Goal: Information Seeking & Learning: Learn about a topic

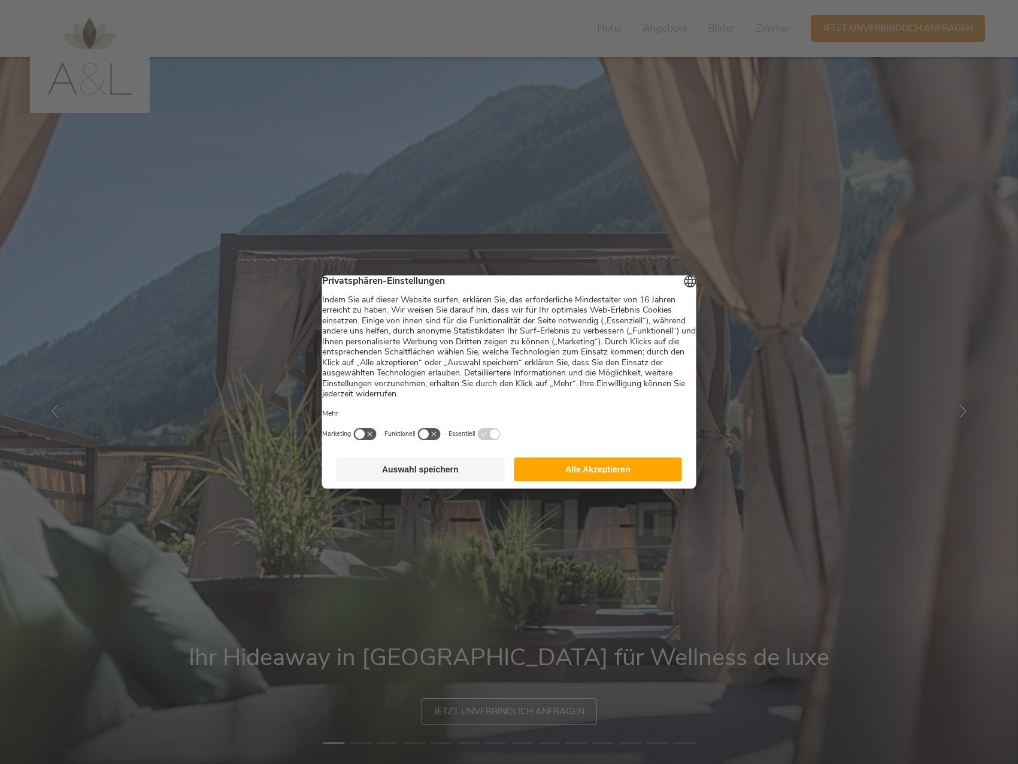
click at [648, 474] on button "Alle Akzeptieren" at bounding box center [598, 469] width 168 height 24
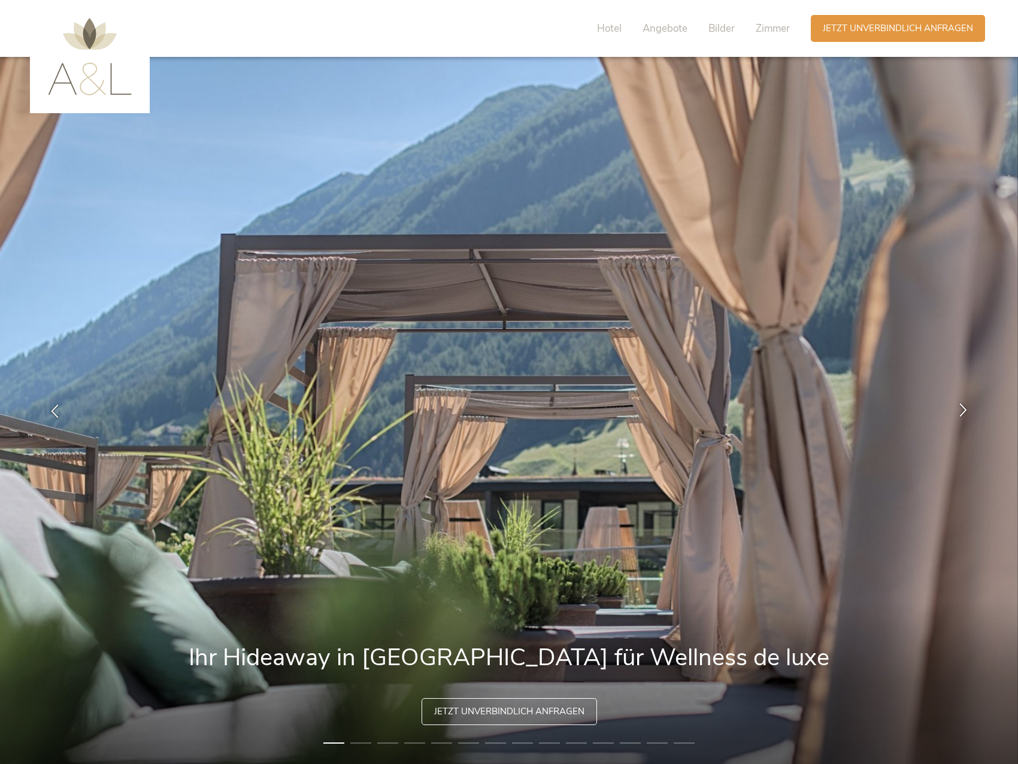
click at [959, 406] on icon at bounding box center [963, 409] width 14 height 14
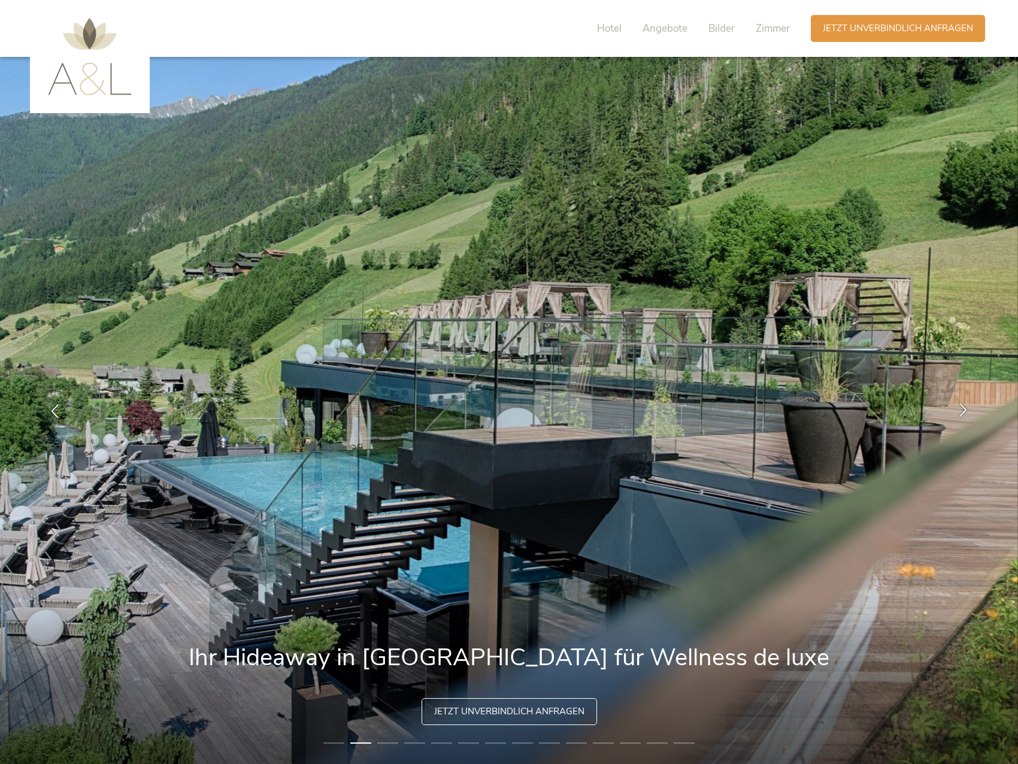
click at [959, 406] on icon at bounding box center [963, 409] width 14 height 14
click at [962, 408] on icon at bounding box center [963, 409] width 14 height 14
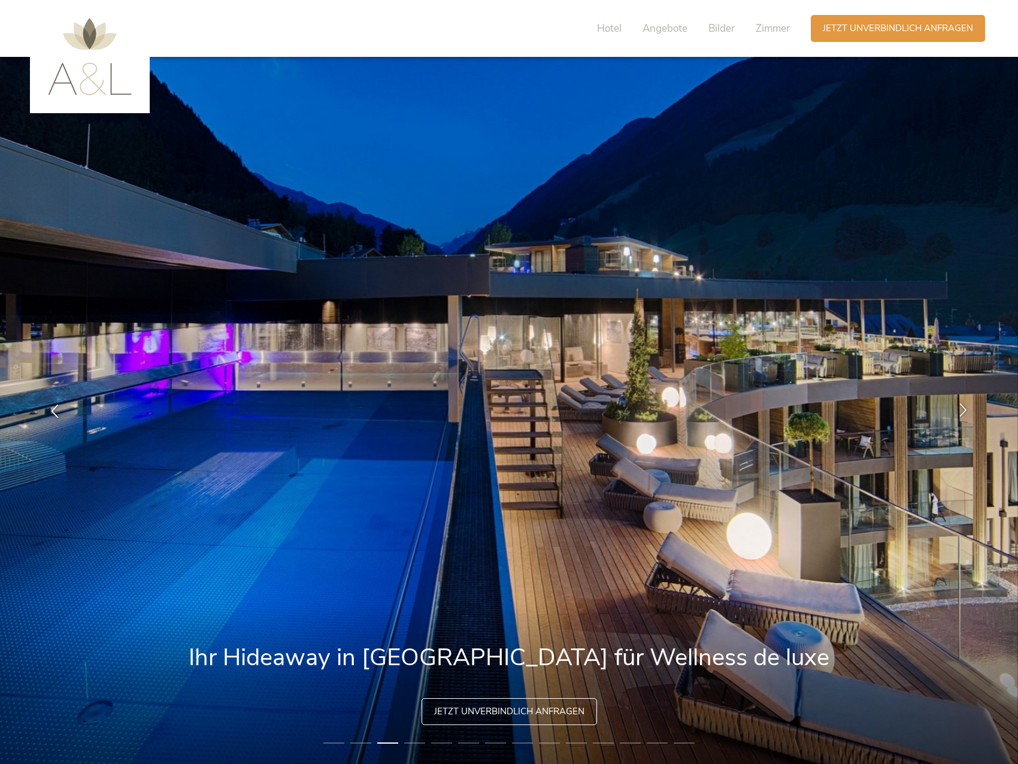
click at [962, 408] on icon at bounding box center [963, 409] width 14 height 14
click at [971, 413] on div at bounding box center [963, 411] width 38 height 38
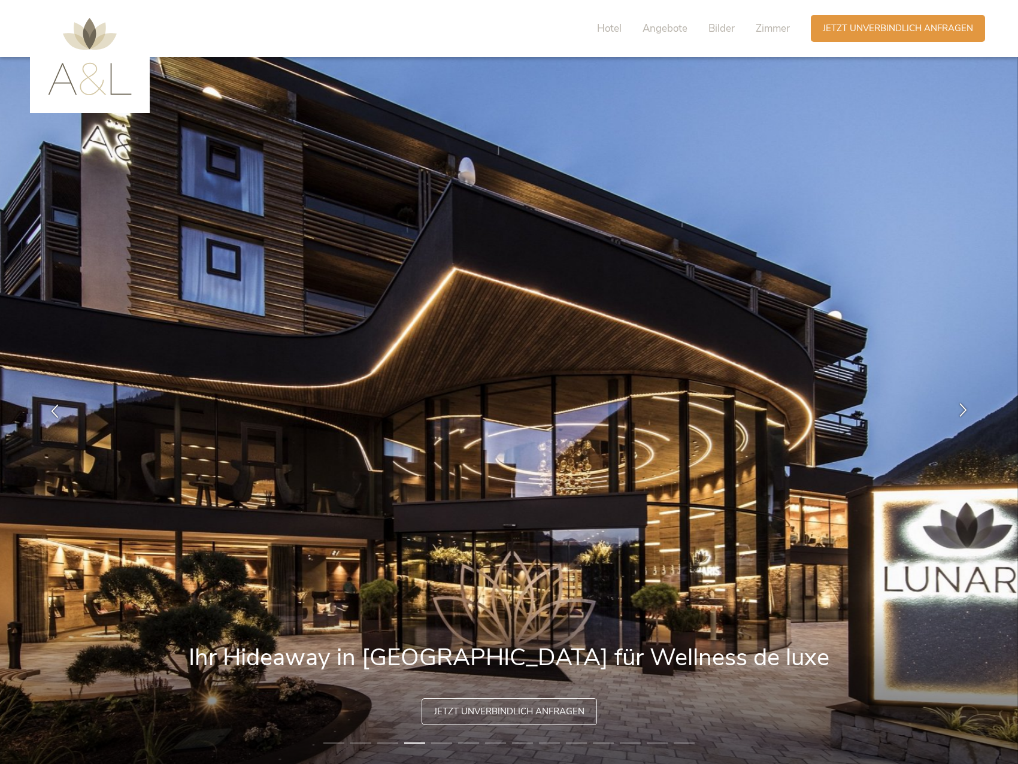
click at [968, 411] on icon at bounding box center [963, 409] width 14 height 14
click at [963, 411] on icon at bounding box center [963, 409] width 14 height 14
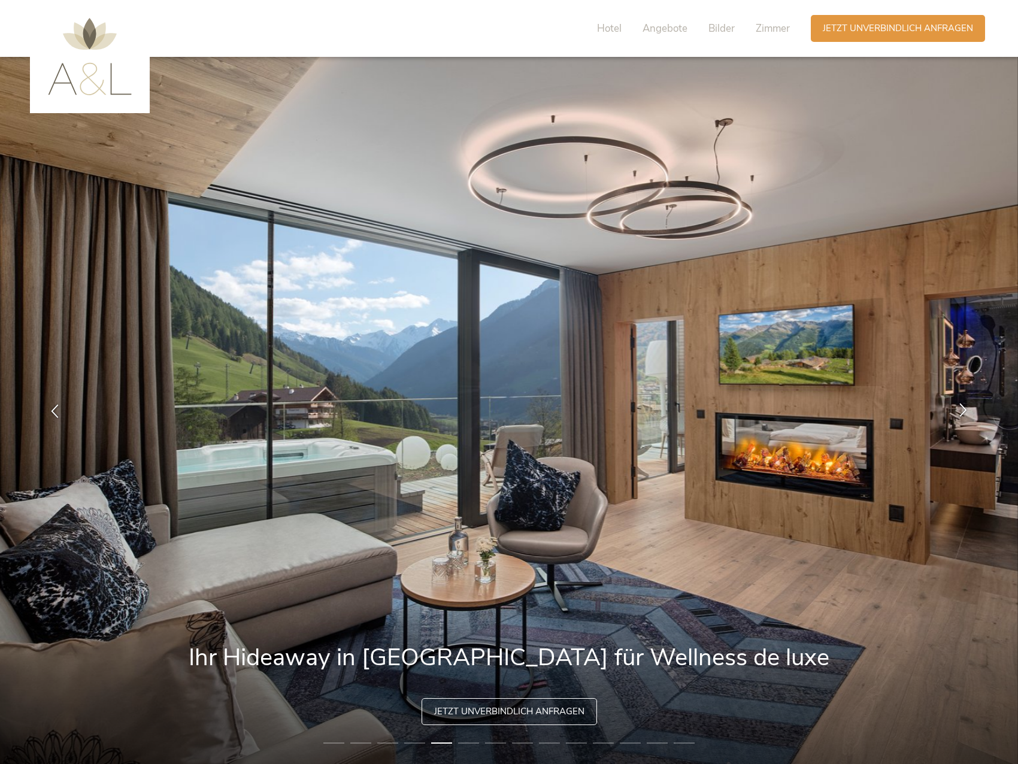
click at [963, 411] on icon at bounding box center [963, 409] width 14 height 14
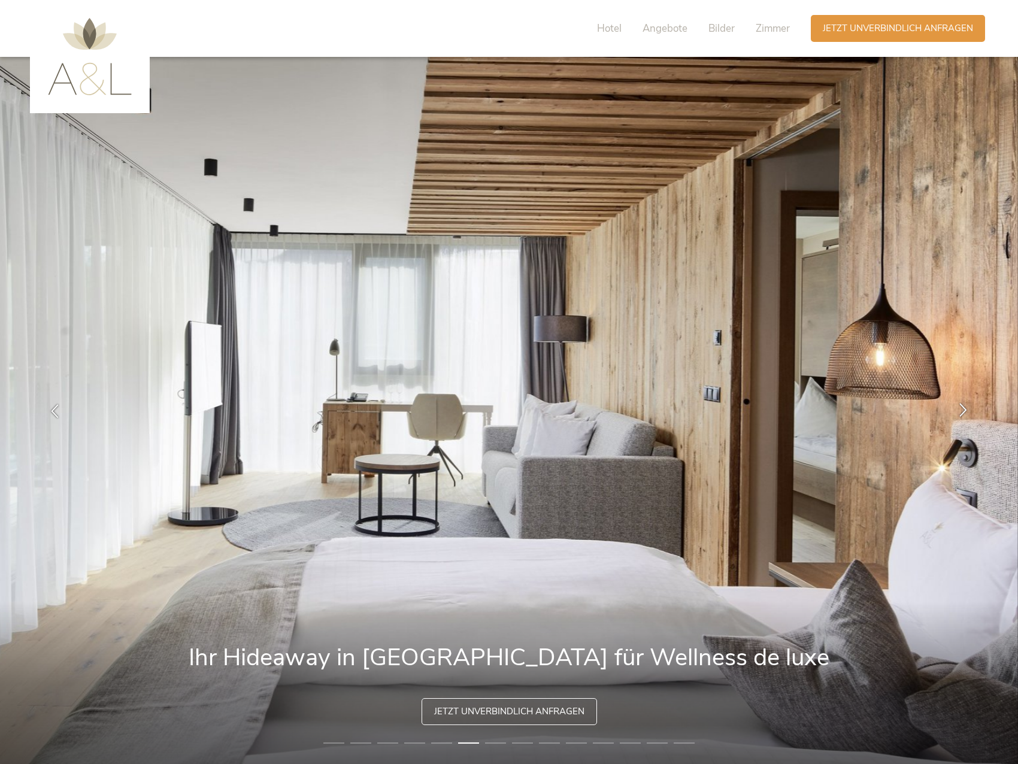
click at [963, 411] on icon at bounding box center [963, 409] width 14 height 14
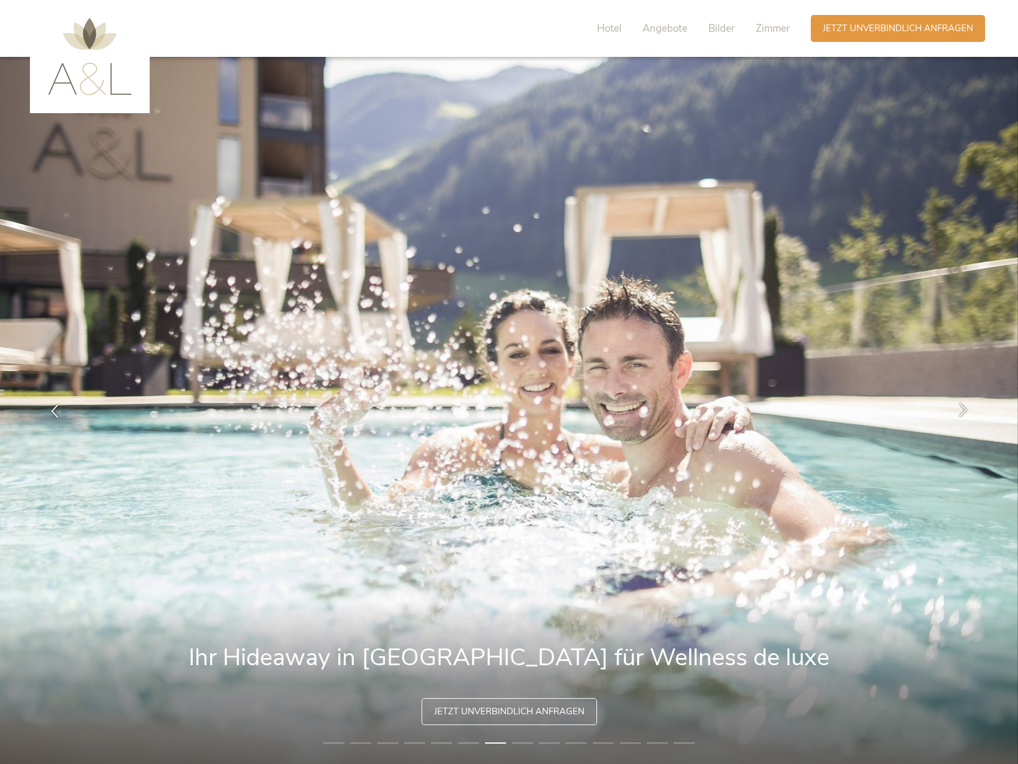
click at [963, 411] on icon at bounding box center [963, 409] width 14 height 14
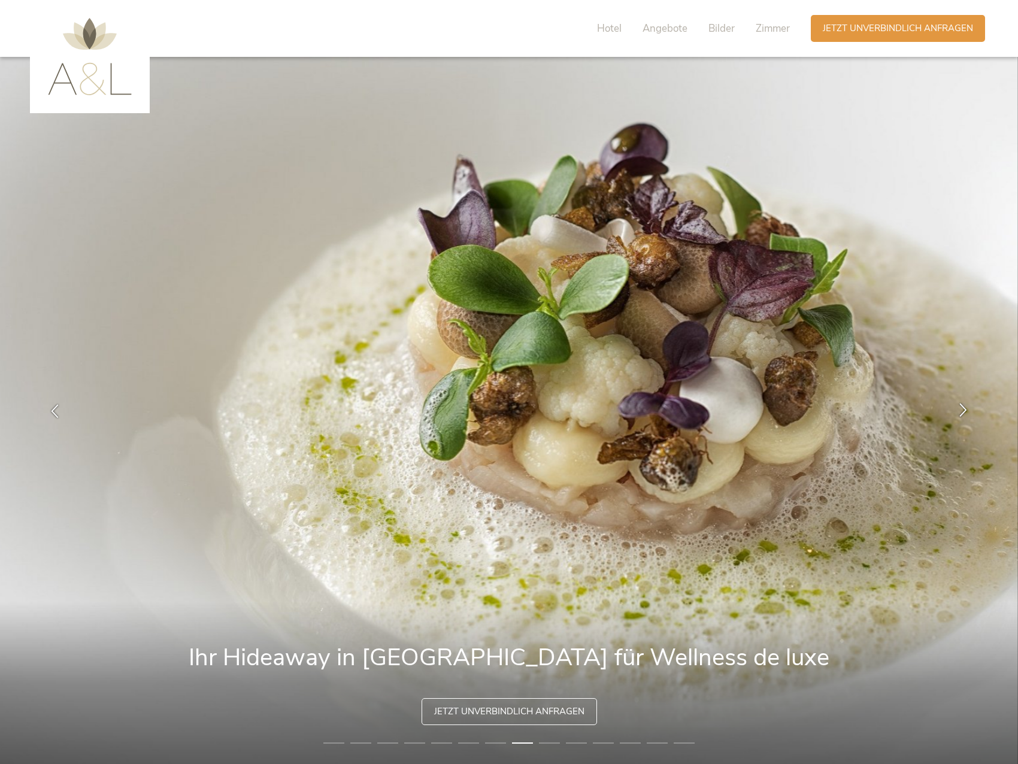
click at [963, 411] on icon at bounding box center [963, 409] width 14 height 14
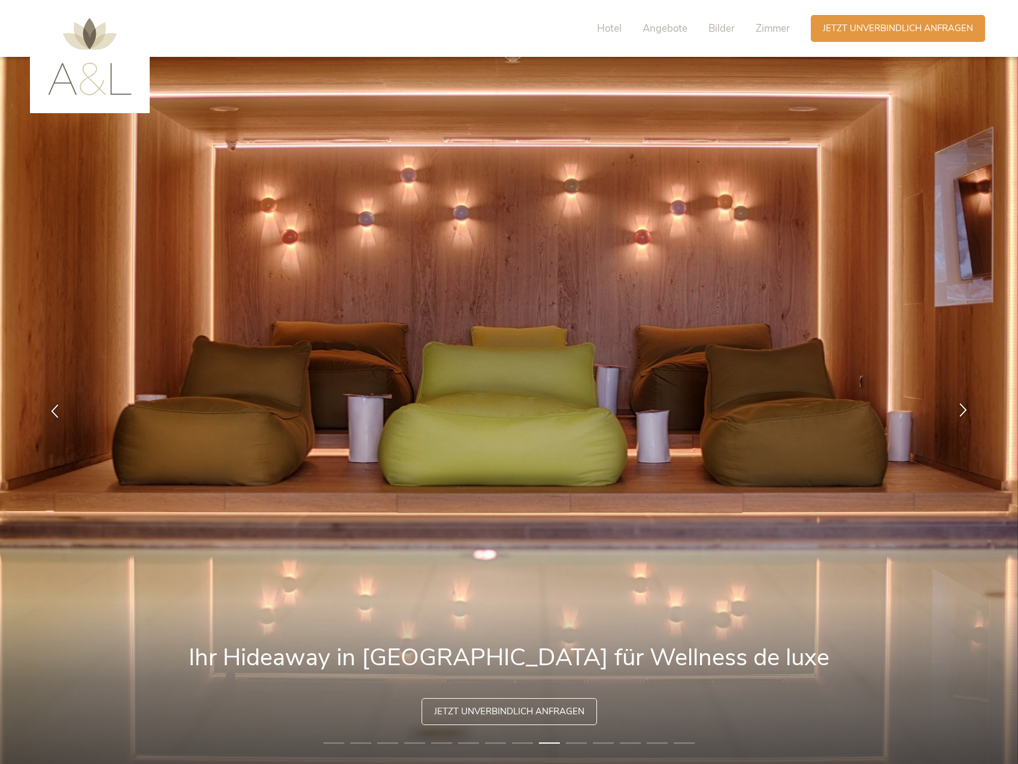
click at [963, 411] on icon at bounding box center [963, 409] width 14 height 14
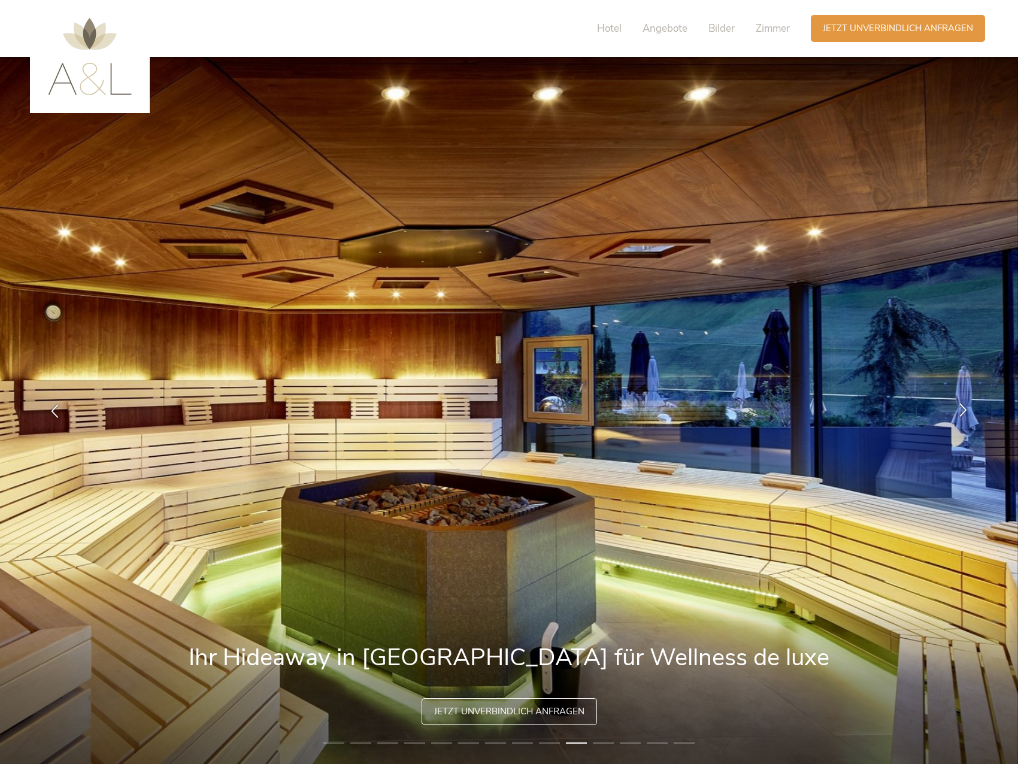
click at [963, 411] on icon at bounding box center [963, 409] width 14 height 14
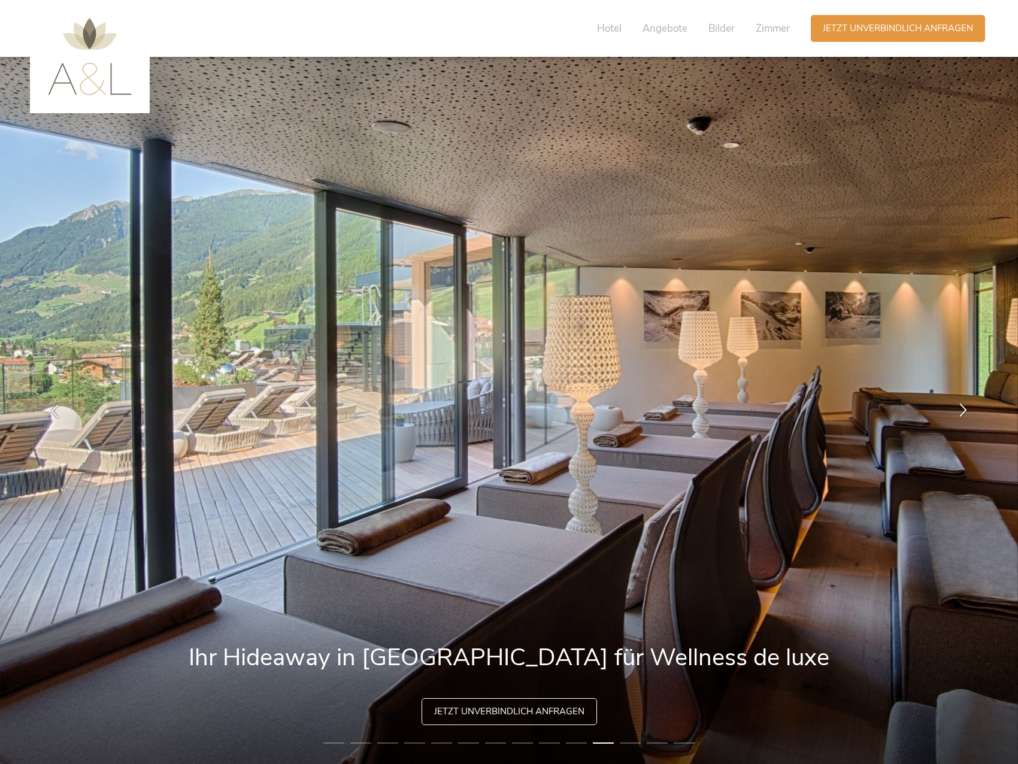
click at [963, 411] on icon at bounding box center [963, 409] width 14 height 14
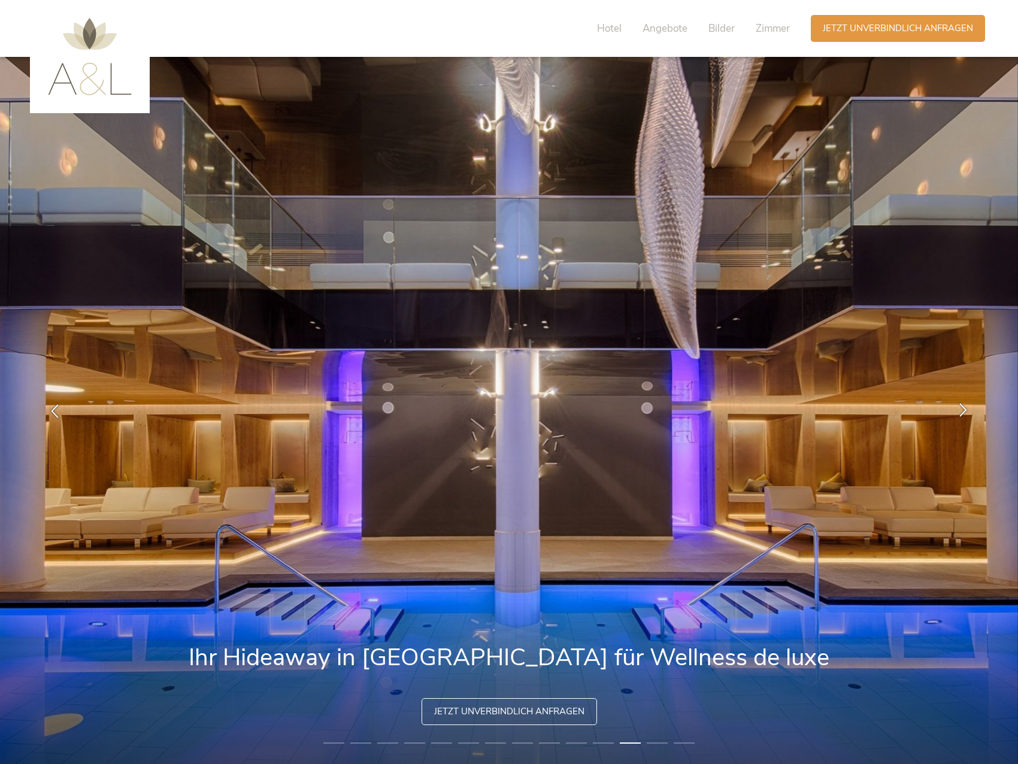
click at [963, 411] on icon at bounding box center [963, 409] width 14 height 14
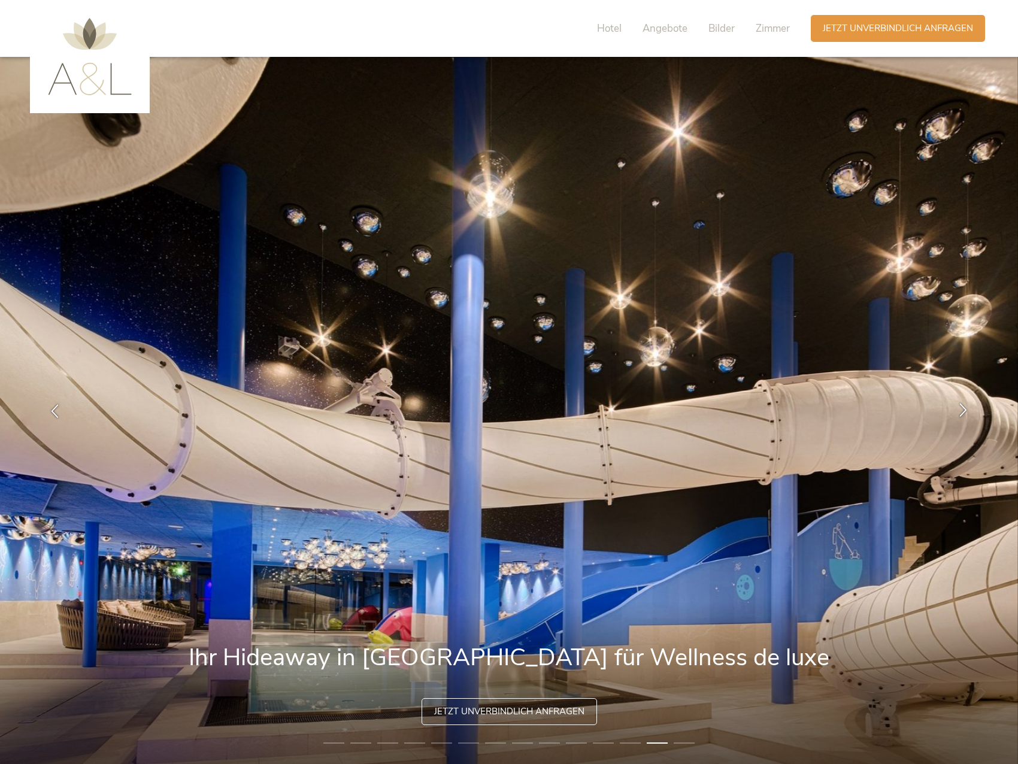
click at [963, 411] on icon at bounding box center [963, 409] width 14 height 14
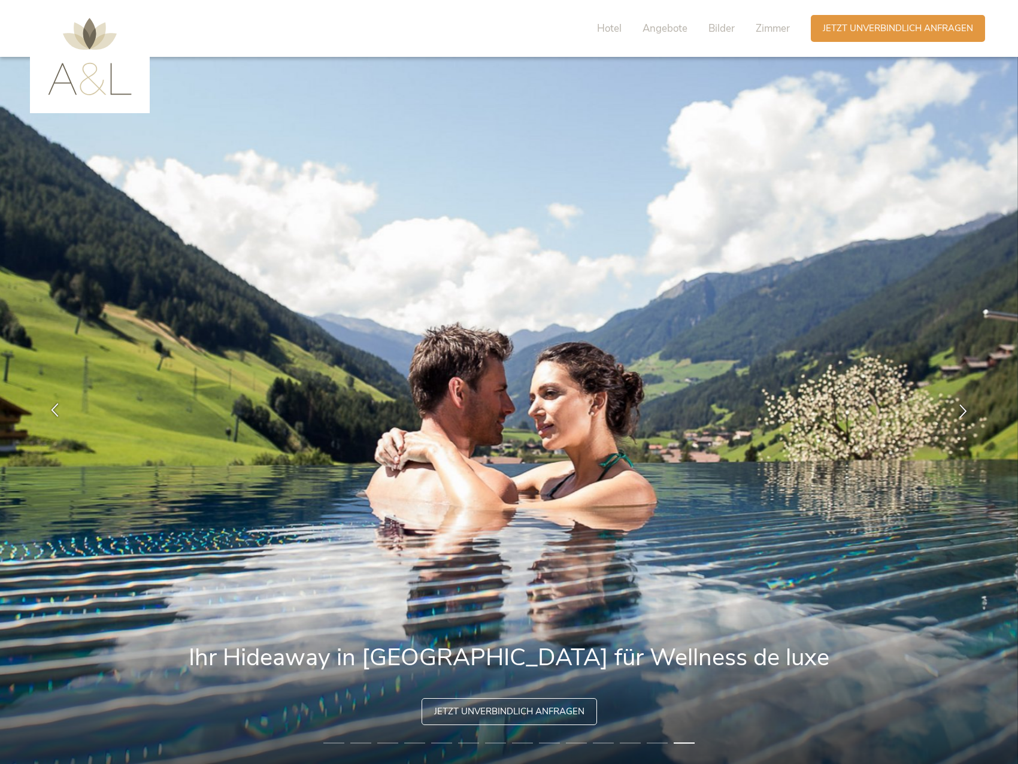
click at [57, 407] on icon at bounding box center [55, 409] width 14 height 14
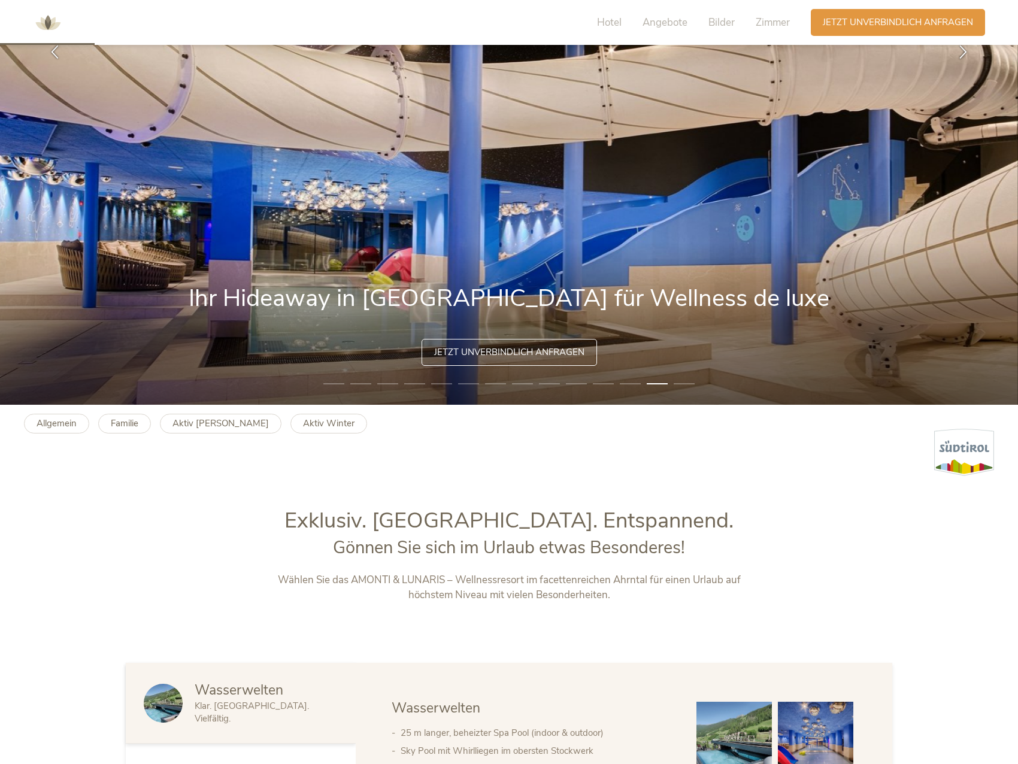
scroll to position [60, 0]
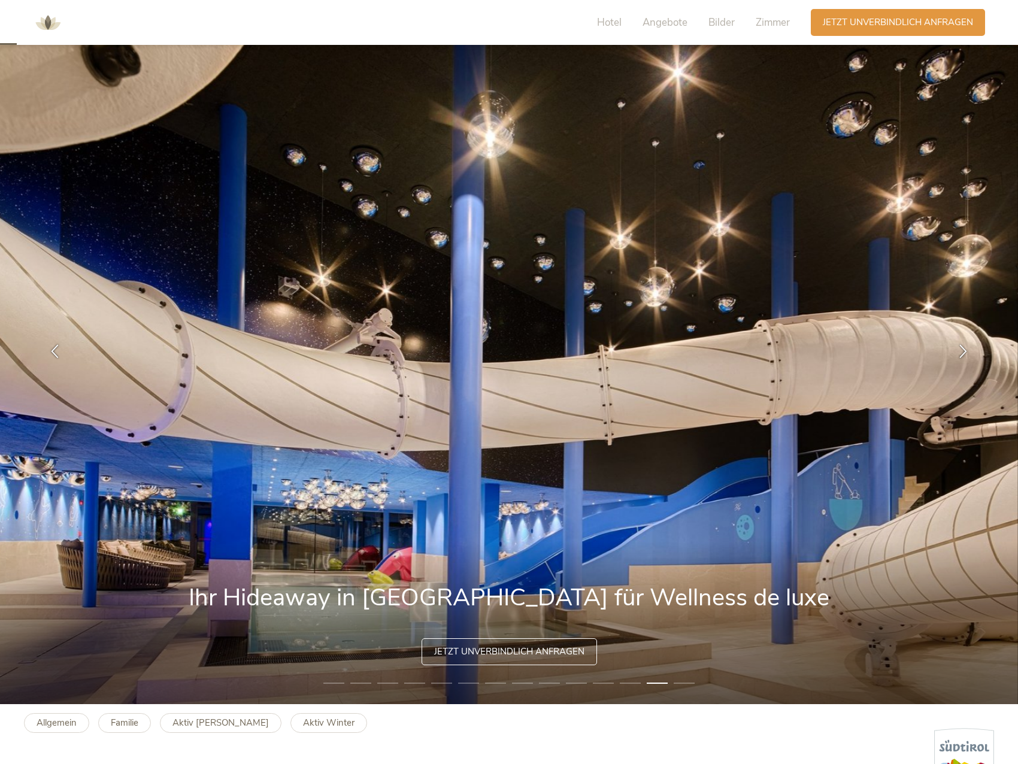
click at [754, 22] on div "Hotel Angebote Bilder Zimmer" at bounding box center [696, 22] width 229 height 27
click at [768, 19] on span "Zimmer" at bounding box center [773, 23] width 34 height 14
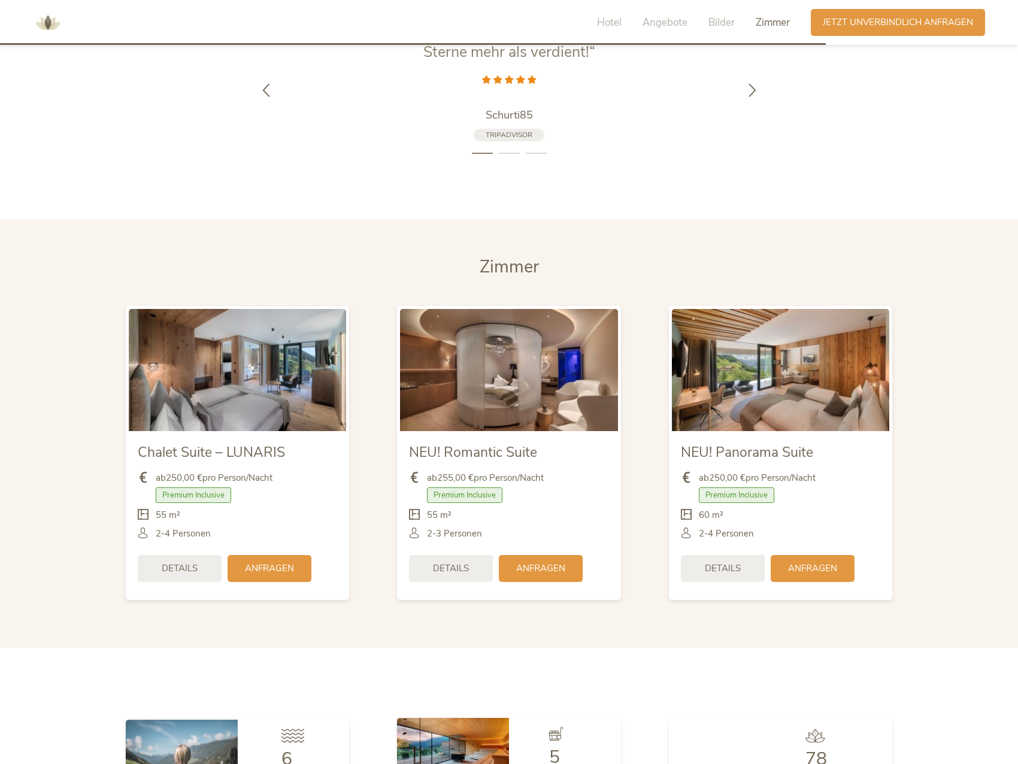
scroll to position [2950, 0]
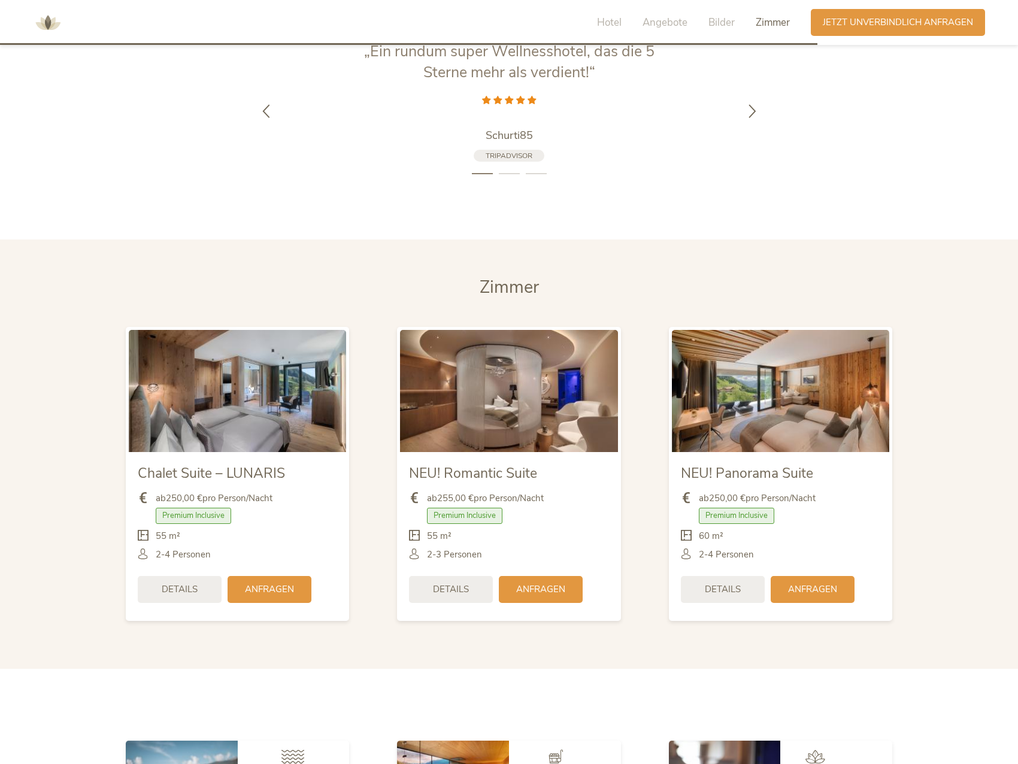
click at [734, 412] on img at bounding box center [780, 391] width 217 height 122
drag, startPoint x: 772, startPoint y: 593, endPoint x: 730, endPoint y: 679, distance: 95.3
click at [723, 590] on span "Details" at bounding box center [723, 588] width 36 height 13
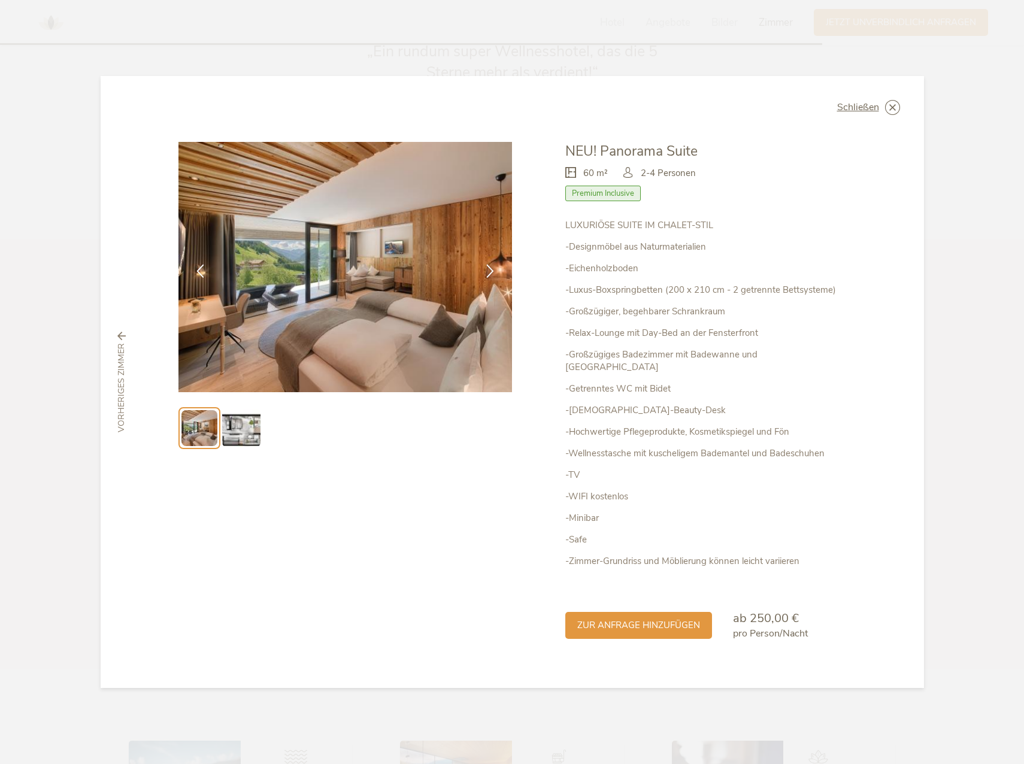
click at [236, 432] on img at bounding box center [241, 428] width 38 height 38
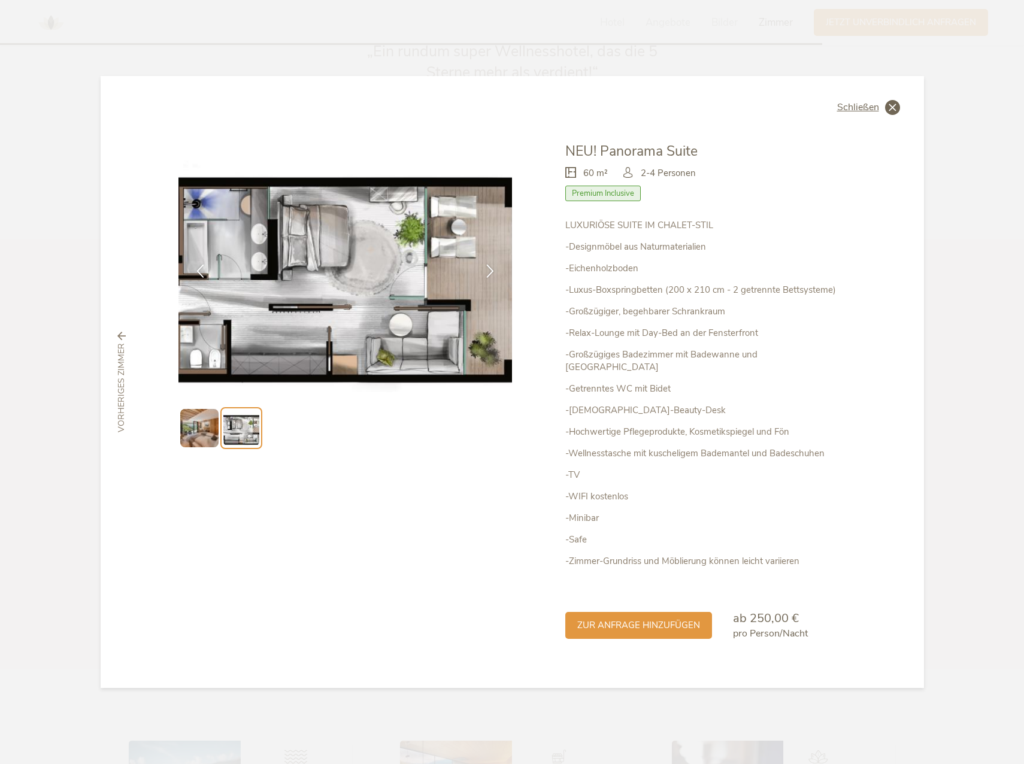
click at [855, 112] on span "Schließen" at bounding box center [858, 107] width 42 height 10
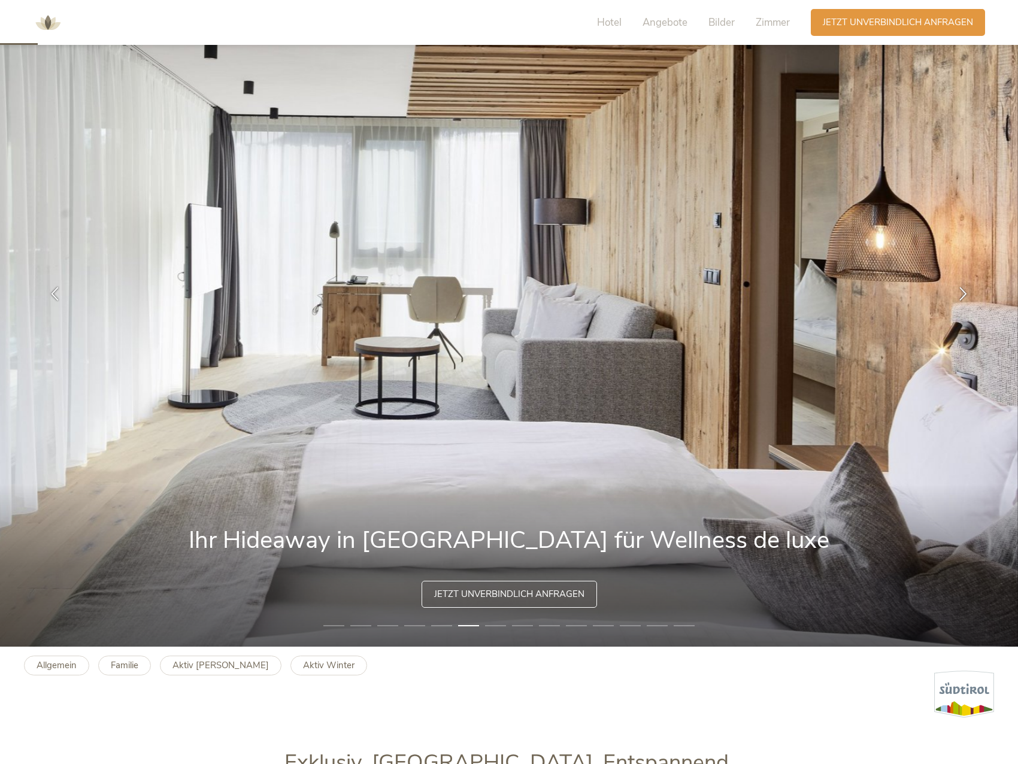
scroll to position [0, 0]
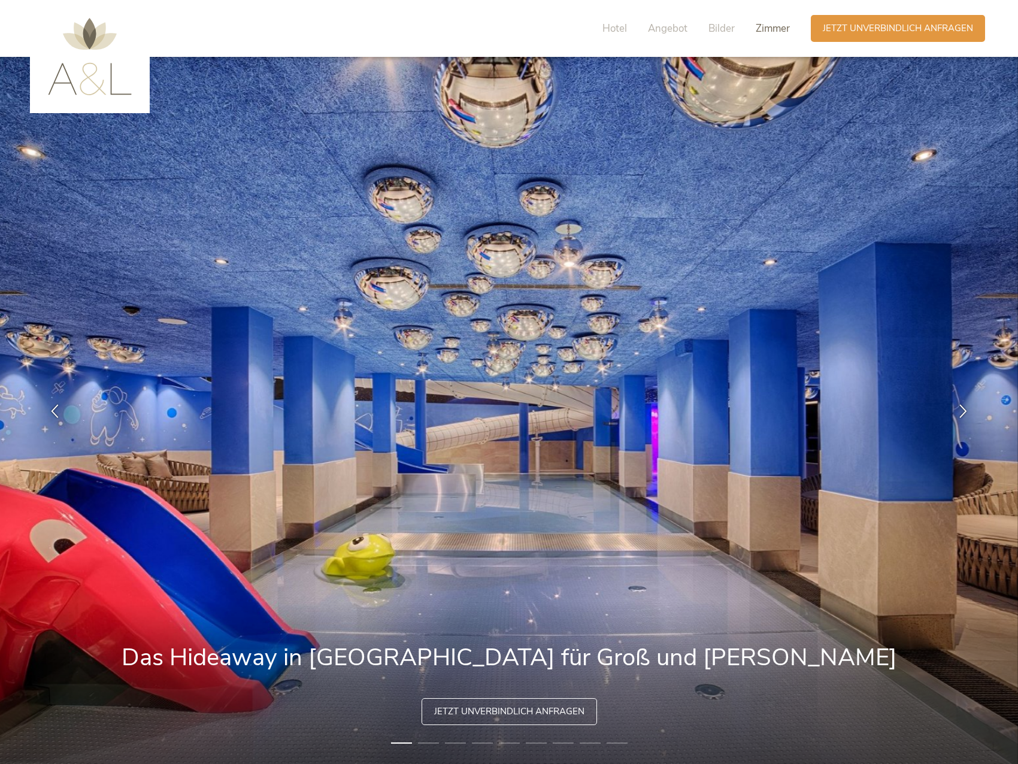
click at [767, 24] on span "Zimmer" at bounding box center [773, 29] width 34 height 14
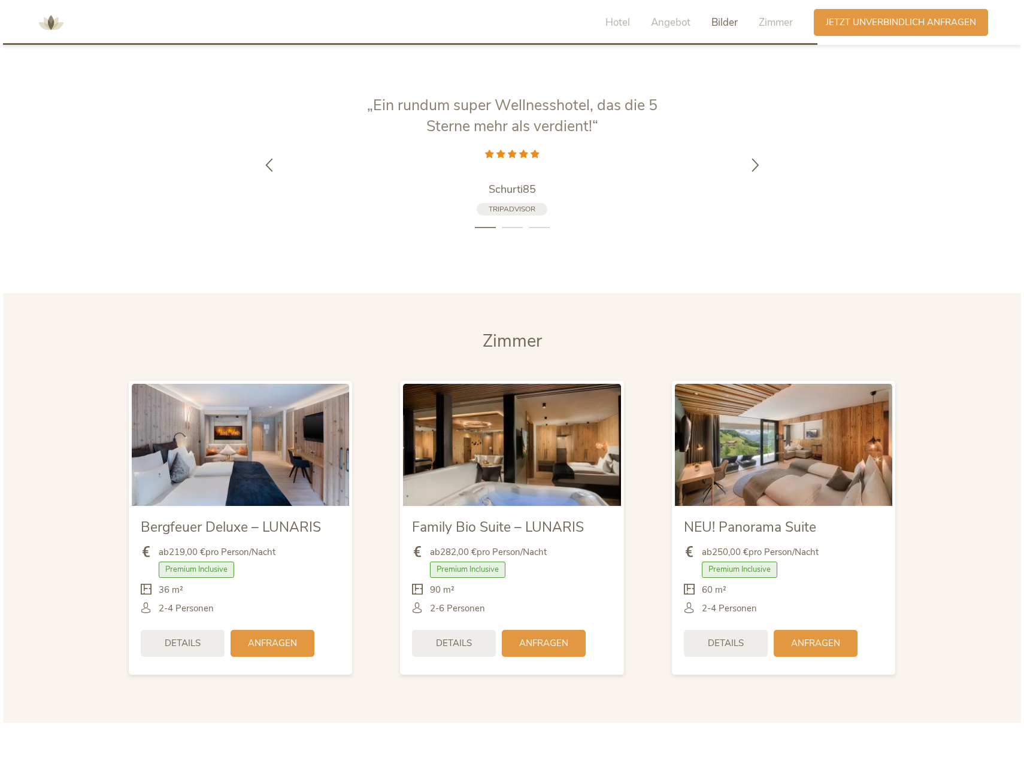
scroll to position [3047, 0]
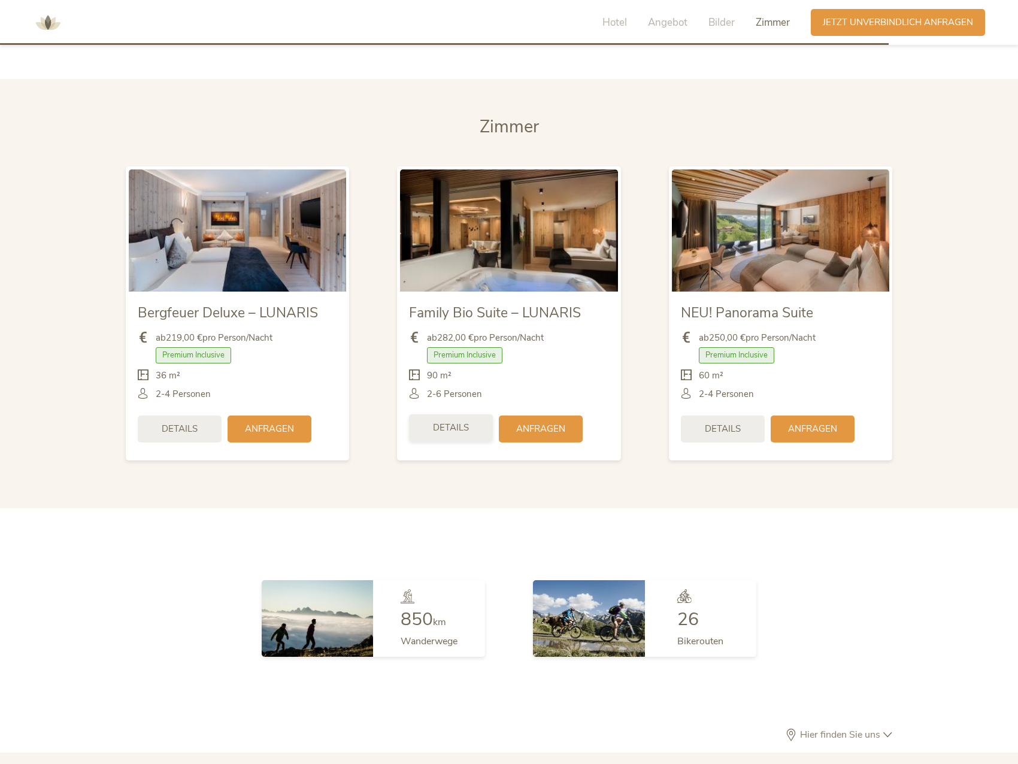
click at [463, 421] on span "Details" at bounding box center [451, 427] width 36 height 13
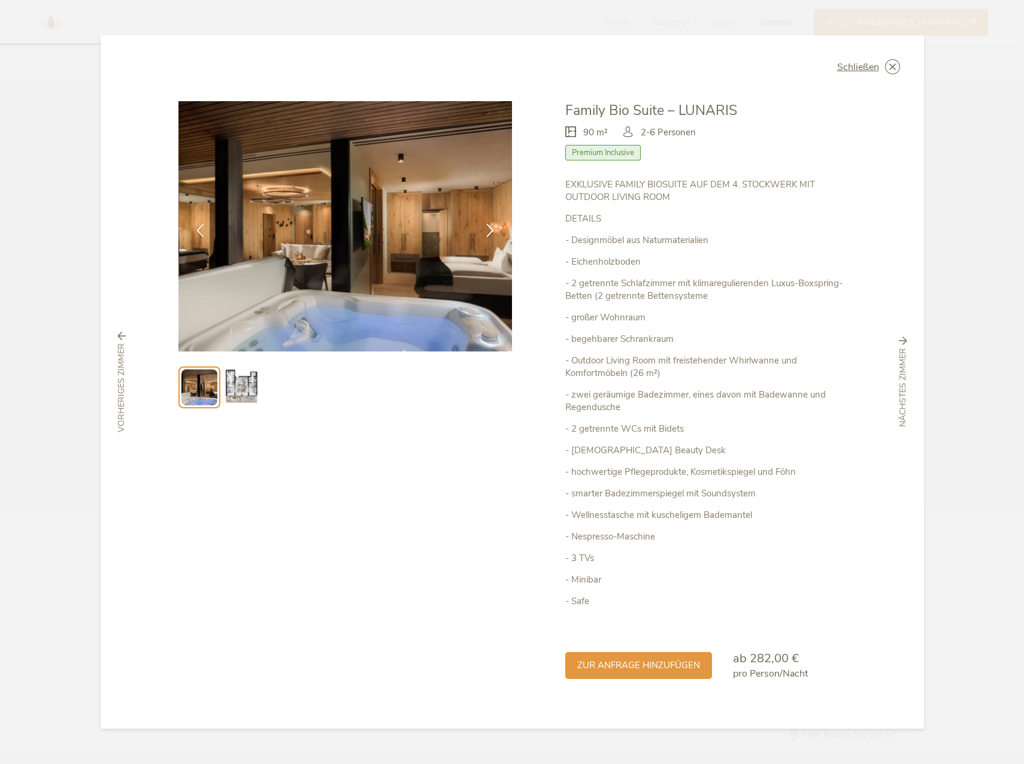
click at [221, 378] on li at bounding box center [241, 387] width 42 height 42
